Goal: Information Seeking & Learning: Compare options

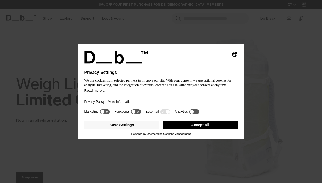
click at [90, 128] on button "Save Settings" at bounding box center [121, 125] width 75 height 9
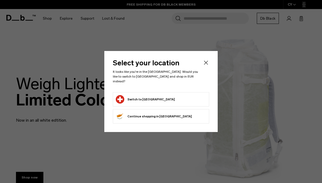
click at [121, 118] on button "Continue browsing [GEOGRAPHIC_DATA] store Continue shopping in [GEOGRAPHIC_DATA]" at bounding box center [154, 116] width 76 height 9
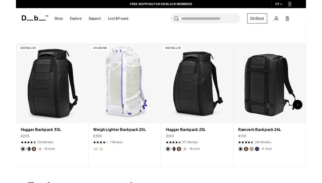
scroll to position [171, 0]
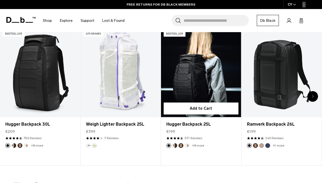
click at [216, 74] on link "Hugger Backpack 25L" at bounding box center [201, 72] width 80 height 89
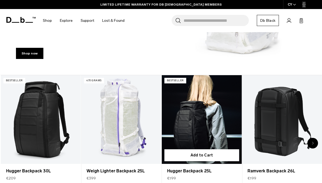
scroll to position [124, 0]
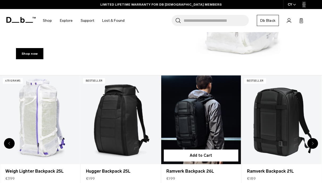
click at [206, 118] on link "Ramverk Backpack 26L" at bounding box center [201, 120] width 80 height 89
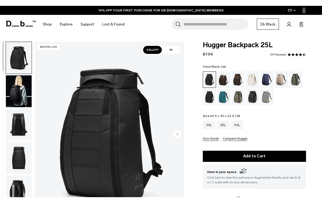
scroll to position [18, 0]
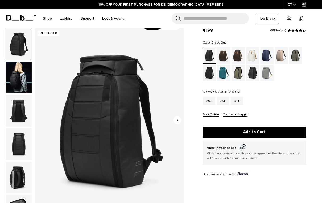
click at [11, 111] on img "button" at bounding box center [19, 111] width 26 height 32
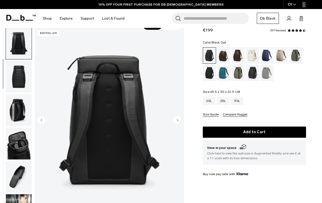
click at [16, 81] on img "button" at bounding box center [19, 77] width 26 height 32
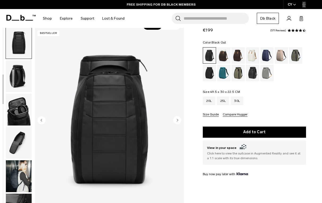
click at [18, 84] on img "button" at bounding box center [19, 76] width 26 height 32
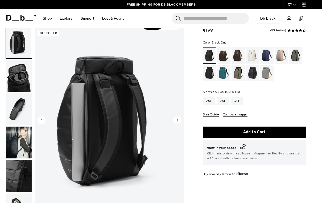
click at [14, 80] on img "button" at bounding box center [19, 76] width 26 height 32
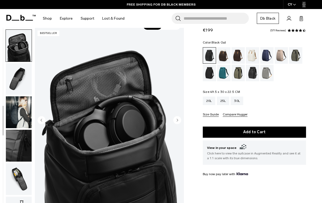
scroll to position [169, 0]
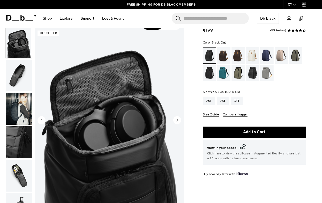
click at [15, 106] on img "button" at bounding box center [19, 109] width 26 height 32
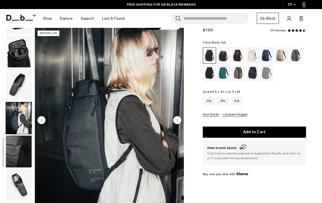
click at [16, 85] on img "button" at bounding box center [19, 85] width 26 height 32
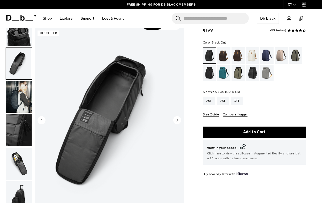
scroll to position [185, 0]
click at [19, 97] on img "button" at bounding box center [19, 97] width 26 height 32
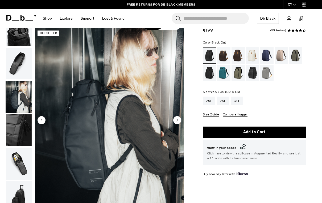
click at [9, 125] on img "button" at bounding box center [19, 131] width 26 height 32
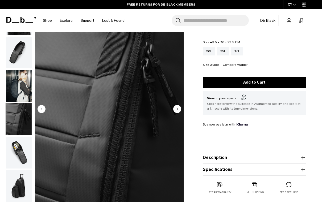
scroll to position [80, 0]
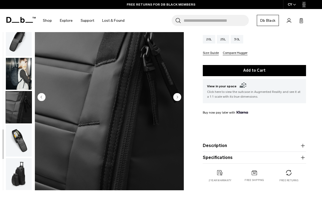
click at [17, 142] on img "button" at bounding box center [19, 141] width 26 height 32
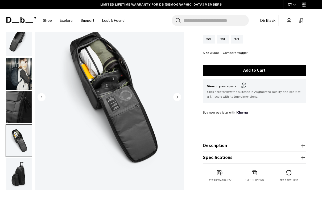
click at [14, 177] on img "button" at bounding box center [19, 175] width 26 height 32
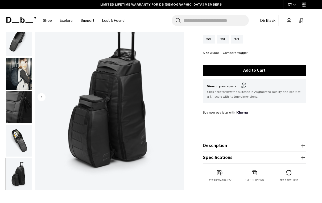
click at [15, 136] on img "button" at bounding box center [19, 141] width 26 height 32
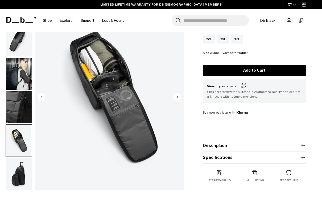
click at [18, 174] on img "button" at bounding box center [19, 175] width 26 height 32
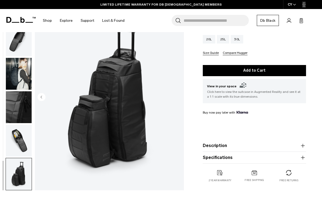
scroll to position [185, 0]
click at [17, 141] on img "button" at bounding box center [19, 141] width 26 height 32
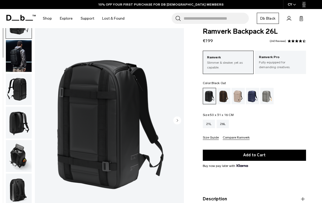
click at [14, 121] on img "button" at bounding box center [19, 123] width 26 height 32
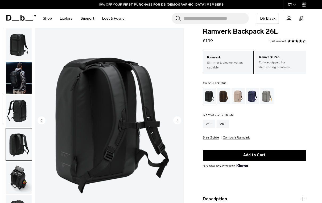
click at [16, 78] on img "button" at bounding box center [19, 78] width 26 height 32
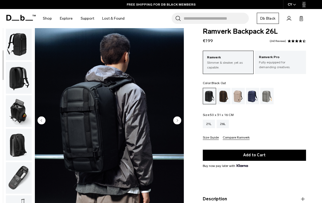
scroll to position [67, 0]
click at [14, 112] on img "button" at bounding box center [19, 111] width 26 height 32
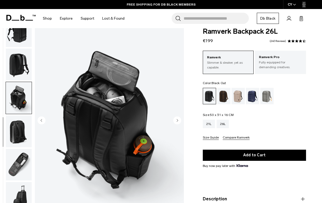
scroll to position [84, 0]
click at [18, 129] on img "button" at bounding box center [19, 131] width 26 height 32
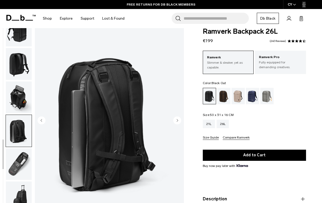
click at [18, 168] on img "button" at bounding box center [19, 165] width 26 height 32
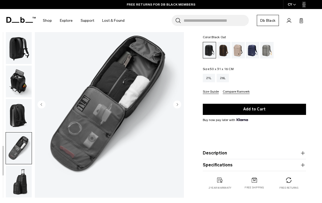
scroll to position [54, 0]
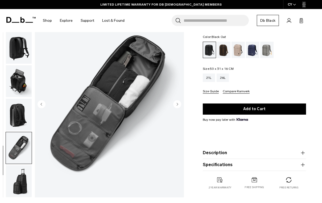
click at [17, 183] on img "button" at bounding box center [19, 182] width 26 height 32
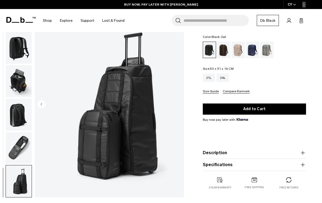
click at [19, 138] on img "button" at bounding box center [19, 148] width 26 height 32
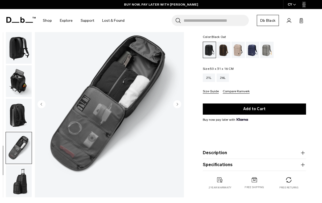
click at [11, 112] on img "button" at bounding box center [19, 115] width 26 height 32
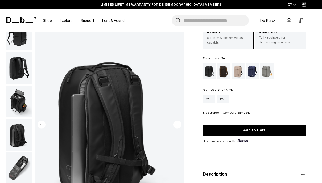
scroll to position [30, 0]
